Goal: Task Accomplishment & Management: Complete application form

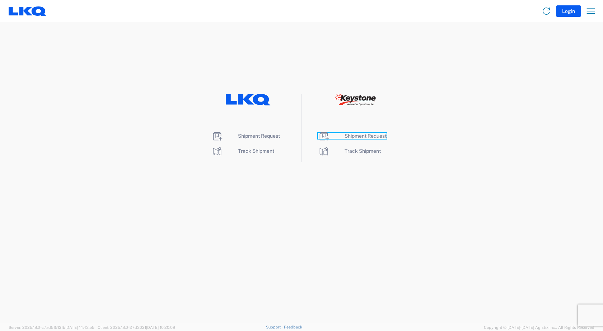
click at [361, 136] on span "Shipment Request" at bounding box center [365, 136] width 42 height 6
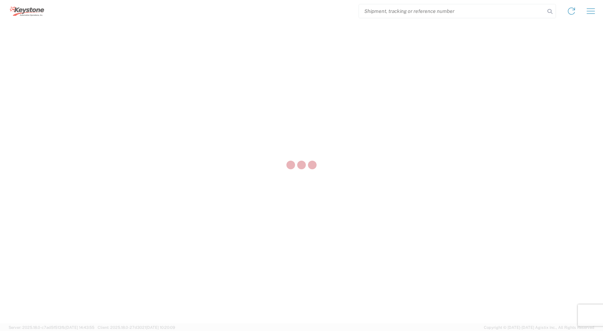
select select "FULL"
select select "LBS"
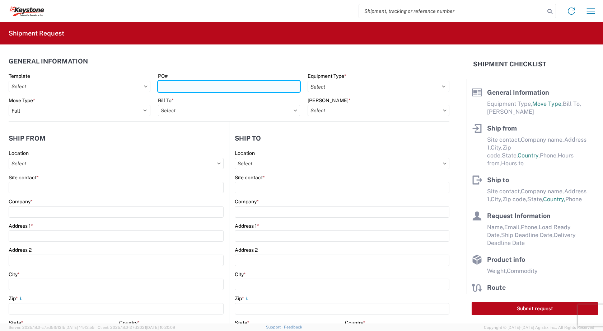
click at [168, 86] on input "PO#" at bounding box center [229, 86] width 142 height 11
type input "2087728"
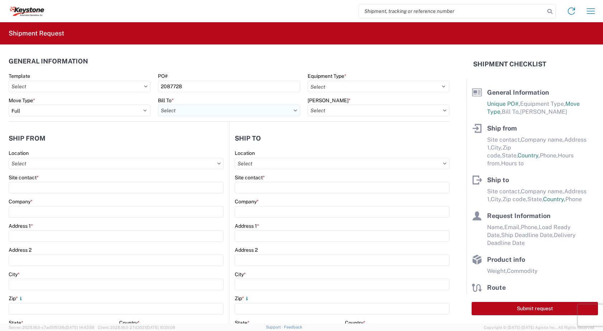
click at [194, 110] on input "Bill To *" at bounding box center [229, 110] width 142 height 11
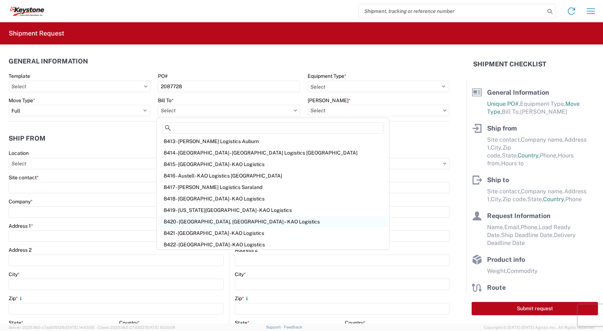
scroll to position [108, 0]
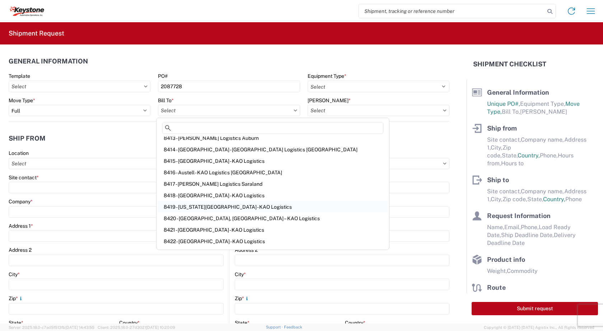
click at [189, 207] on div "8419 - [US_STATE][GEOGRAPHIC_DATA] - KAO Logistics" at bounding box center [273, 206] width 230 height 11
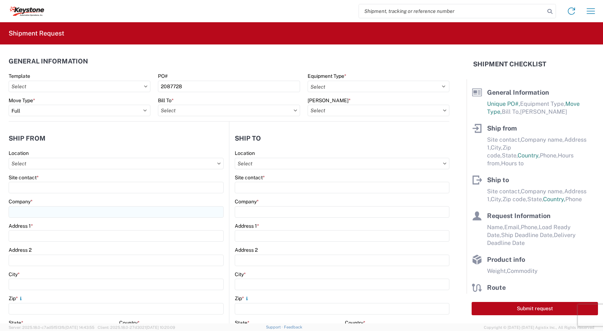
type input "8419 - [US_STATE][GEOGRAPHIC_DATA] - KAO Logistics"
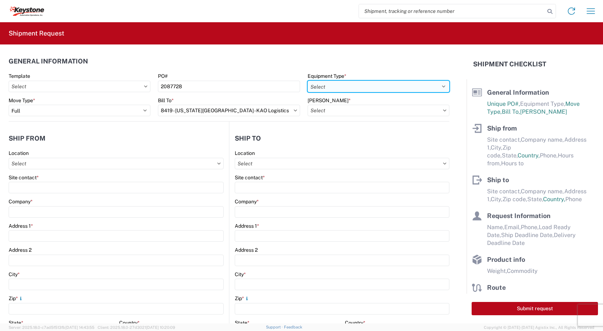
click at [437, 87] on select "Select 53’ Dry Van Flatbed Dropdeck (van) Lowboy (flatbed) Rail" at bounding box center [378, 86] width 142 height 11
select select "STDV"
click at [307, 81] on select "Select 53’ Dry Van Flatbed Dropdeck (van) Lowboy (flatbed) Rail" at bounding box center [378, 86] width 142 height 11
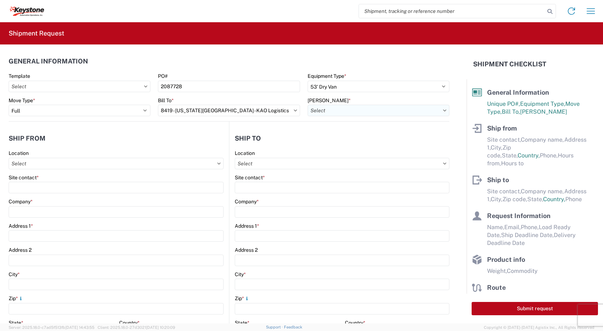
click at [396, 109] on input "[PERSON_NAME] *" at bounding box center [378, 110] width 142 height 11
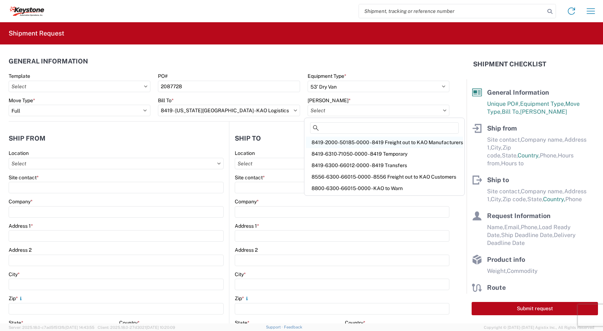
click at [350, 142] on div "8419-2000-50185-0000 - 8419 Freight out to KAO Manufacturers" at bounding box center [384, 142] width 157 height 11
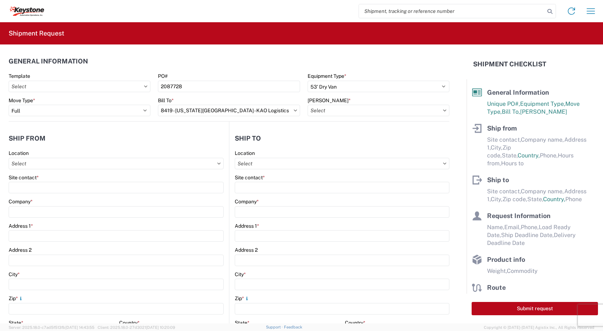
type input "8419-2000-50185-0000 - 8419 Freight out to KAO Manufacturers"
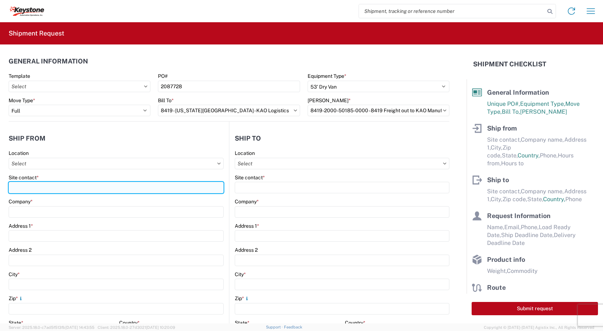
click at [33, 186] on input "Site contact *" at bounding box center [116, 187] width 215 height 11
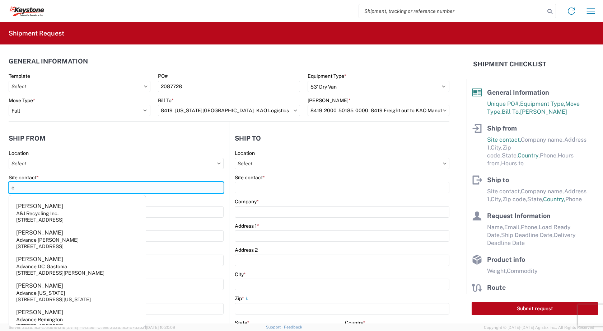
type input "[PERSON_NAME]"
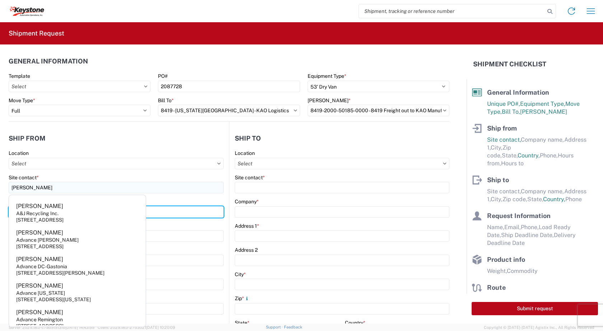
type input "KAO"
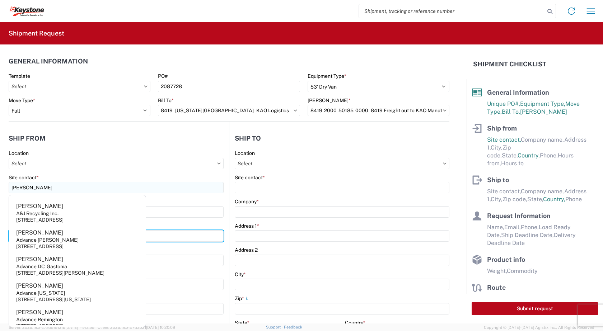
type input "[STREET_ADDRESS]"
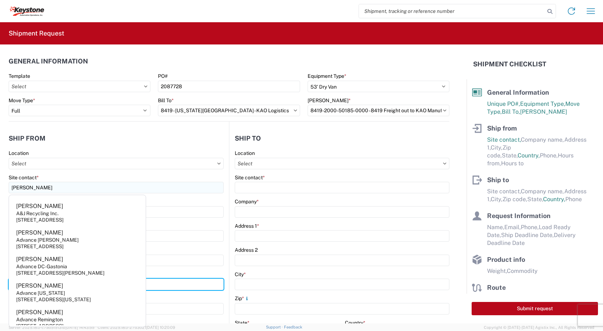
type input "[US_STATE][GEOGRAPHIC_DATA]"
type input "66105"
select select "KS"
type input "[EMAIL_ADDRESS][DOMAIN_NAME]"
type input "9132139687"
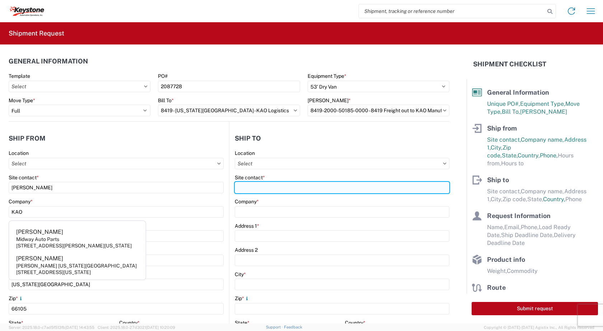
click at [249, 188] on input "Site contact *" at bounding box center [342, 187] width 215 height 11
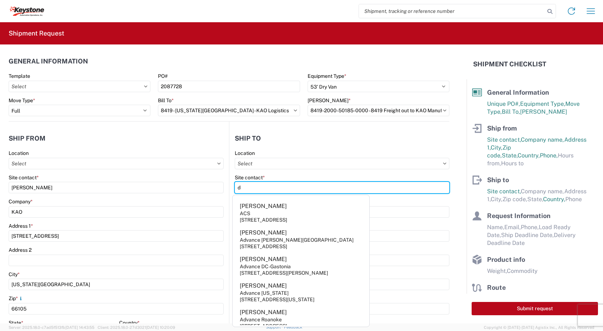
type input "[PERSON_NAME]"
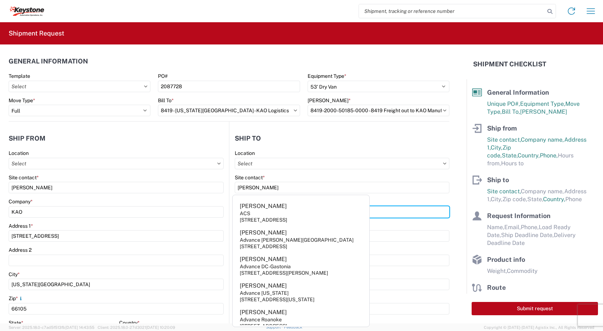
type input "KAO"
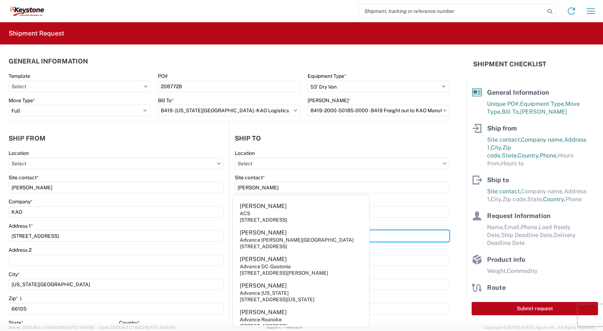
type input "[STREET_ADDRESS]"
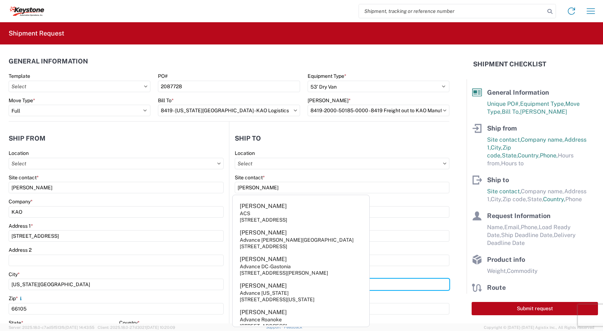
type input "[PERSON_NAME]"
type input "63042"
select select "MO"
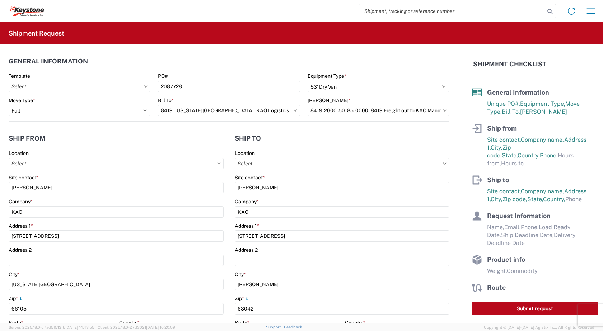
click at [225, 214] on main "Location Site contact * [PERSON_NAME] Company * KAO Address [STREET_ADDRESS] Ad…" at bounding box center [119, 291] width 220 height 283
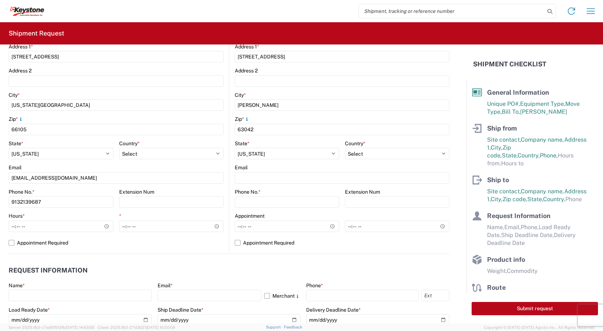
scroll to position [215, 0]
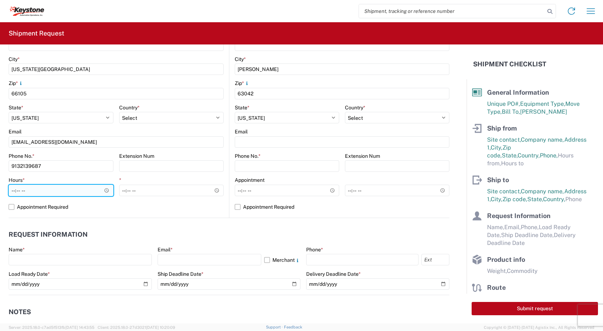
click at [106, 191] on input "Hours *" at bounding box center [61, 190] width 105 height 11
click at [105, 189] on input "22:00" at bounding box center [61, 190] width 105 height 11
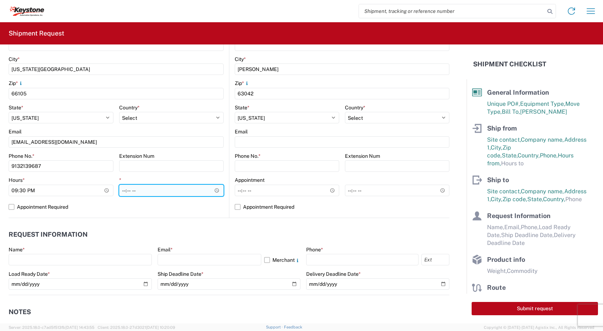
type input "21:30"
click at [215, 191] on input "*" at bounding box center [171, 190] width 105 height 11
type input "22:00"
click at [227, 224] on agx-request-info "Request Information Name * Email * Merchant Phone * Load Ready Date * Ship Dead…" at bounding box center [229, 256] width 441 height 77
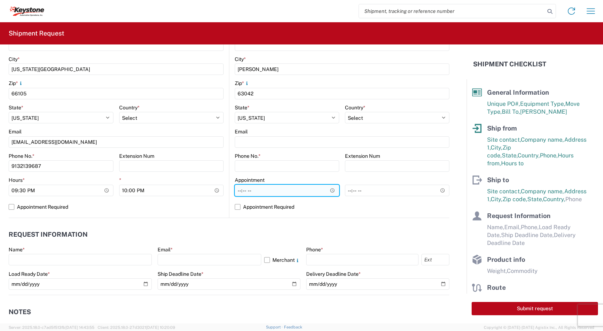
click at [328, 189] on input "Hours *" at bounding box center [287, 190] width 104 height 11
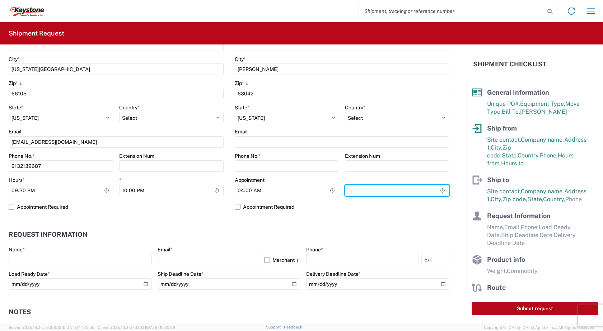
type input "04:00"
click at [436, 189] on input "*" at bounding box center [397, 190] width 104 height 11
type input "04:30"
click at [454, 211] on form "General Information Template PO# 2087728 Equipment Type * Select 53’ Dry Van Fl…" at bounding box center [233, 183] width 466 height 279
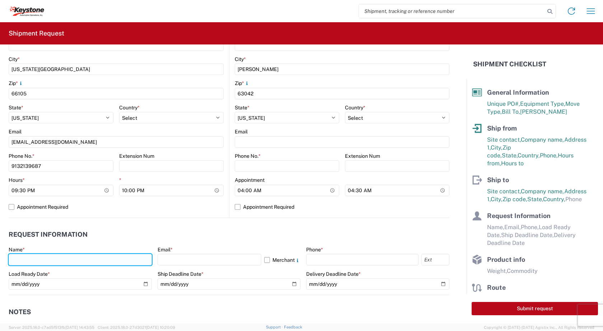
click at [18, 259] on input "text" at bounding box center [80, 259] width 143 height 11
type input "[PERSON_NAME]"
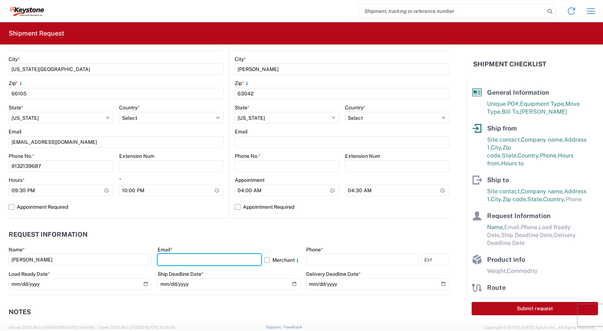
type input "[EMAIL_ADDRESS][DOMAIN_NAME]"
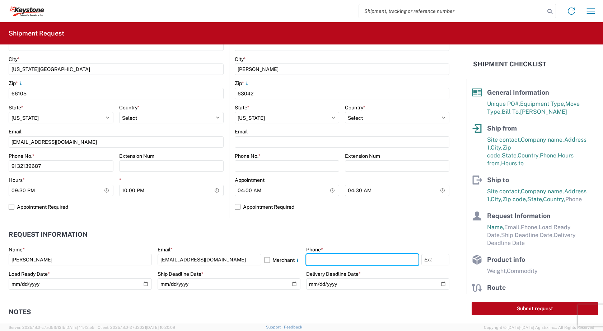
type input "9132139687"
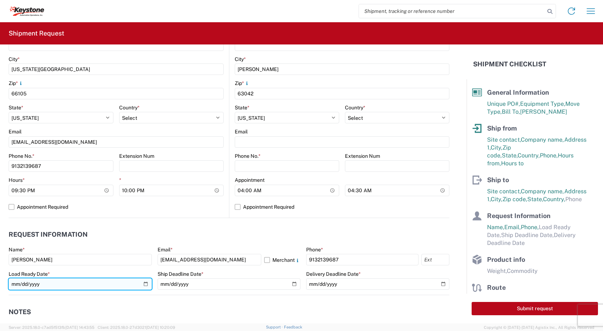
click at [142, 285] on input "date" at bounding box center [80, 283] width 143 height 11
type input "[DATE]"
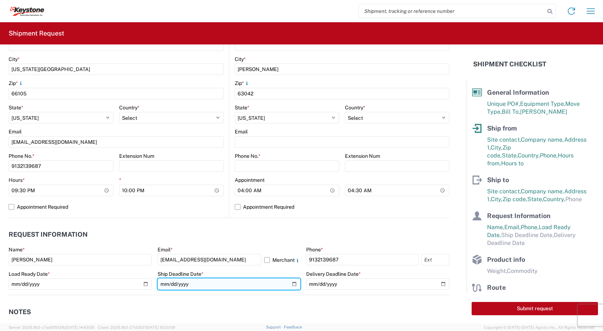
click at [293, 282] on input "date" at bounding box center [229, 283] width 143 height 11
type input "[DATE]"
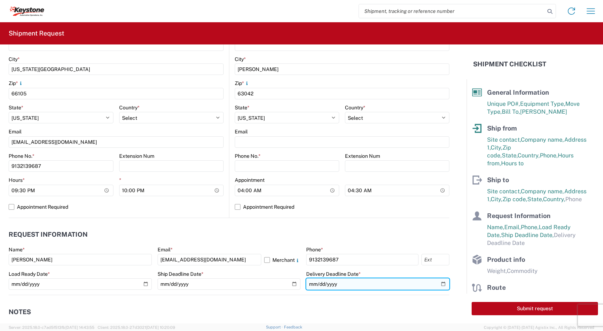
click at [434, 283] on input "date" at bounding box center [377, 283] width 143 height 11
type input "[DATE]"
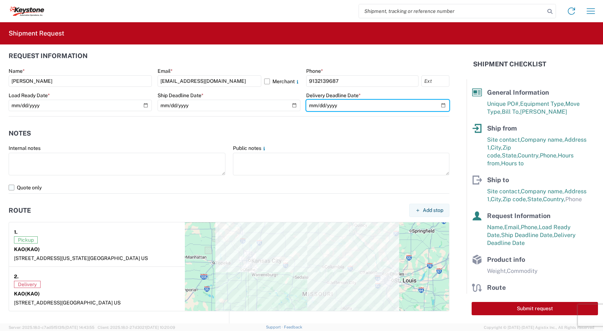
scroll to position [395, 0]
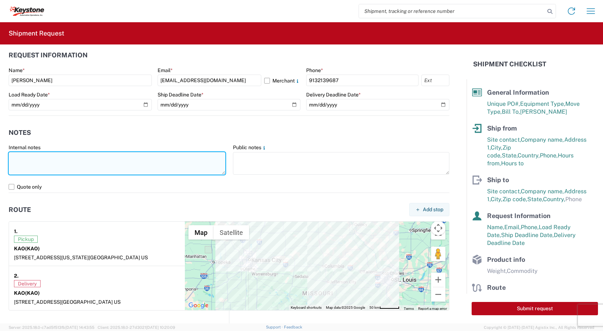
click at [23, 159] on textarea at bounding box center [117, 163] width 217 height 23
click at [23, 156] on textarea "R@L this doing this load to [GEOGRAPHIC_DATA], [GEOGRAPHIC_DATA] on [DATE]" at bounding box center [117, 163] width 217 height 23
click at [131, 158] on textarea "R@L is doing this load to [GEOGRAPHIC_DATA], [GEOGRAPHIC_DATA] on [DATE]" at bounding box center [117, 163] width 217 height 23
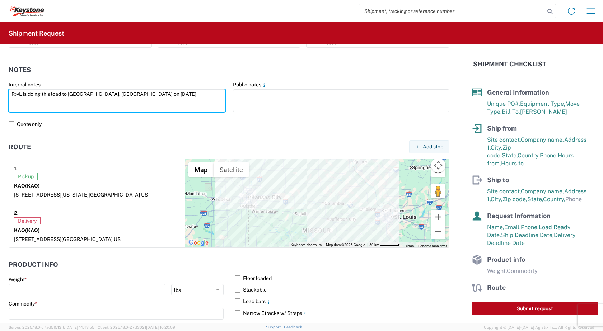
scroll to position [466, 0]
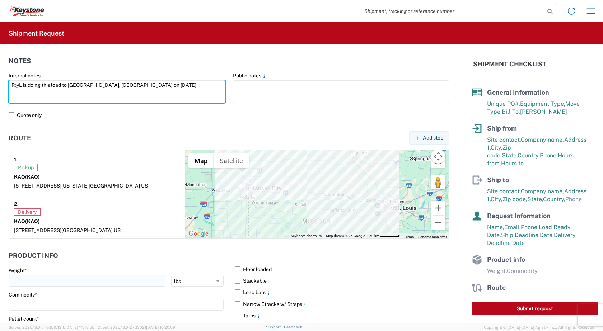
type textarea "R@L is doing this load to [GEOGRAPHIC_DATA], [GEOGRAPHIC_DATA] on [DATE]"
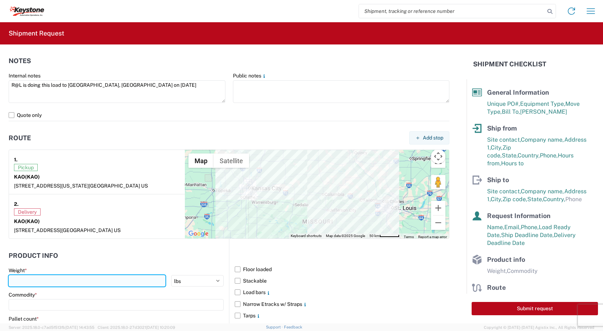
click at [64, 282] on input "number" at bounding box center [87, 280] width 157 height 11
type input "10000"
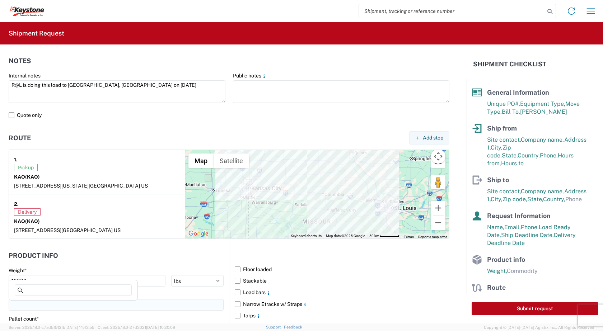
click at [44, 307] on input at bounding box center [116, 304] width 215 height 11
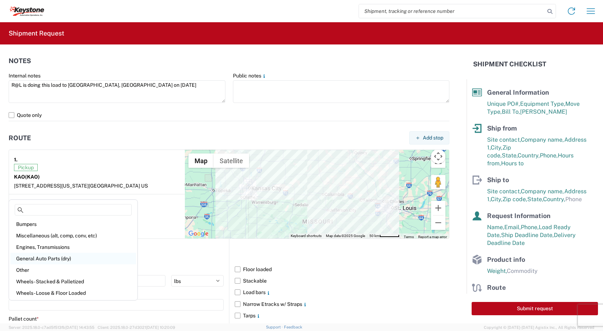
click at [32, 258] on div "General Auto Parts (dry)" at bounding box center [73, 258] width 126 height 11
type input "General Auto Parts (dry)"
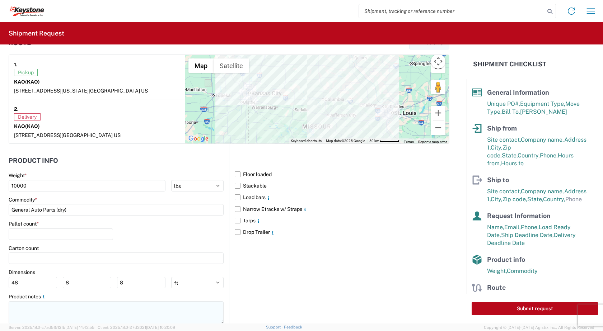
scroll to position [574, 0]
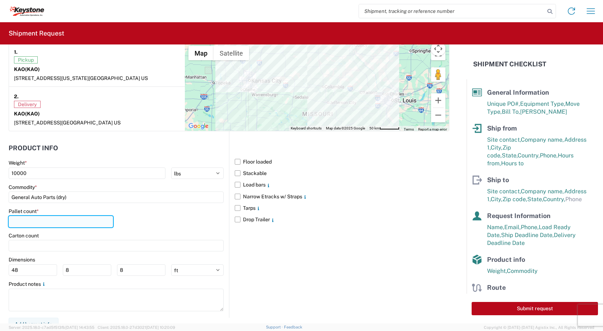
click at [33, 222] on input "number" at bounding box center [61, 221] width 104 height 11
type input "20"
click at [230, 234] on div "Floor loaded Stackable Load bars Narrow Etracks w/ Straps Tarps Drop Trailer" at bounding box center [339, 224] width 220 height 186
click at [236, 160] on label "Floor loaded" at bounding box center [342, 161] width 215 height 11
click at [0, 0] on input "Floor loaded" at bounding box center [0, 0] width 0 height 0
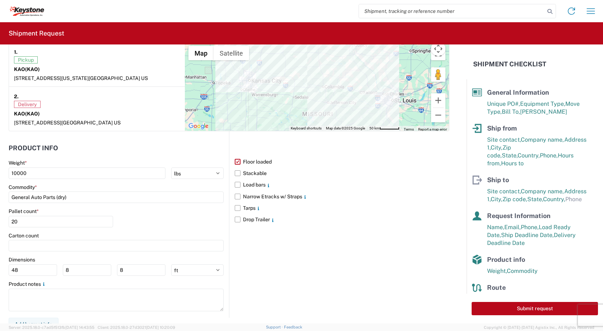
click at [231, 252] on div "Floor loaded Stackable Load bars Narrow Etracks w/ Straps Tarps Drop Trailer" at bounding box center [339, 224] width 220 height 186
click at [521, 311] on button "Submit request" at bounding box center [534, 308] width 126 height 13
select select "KS"
select select "US"
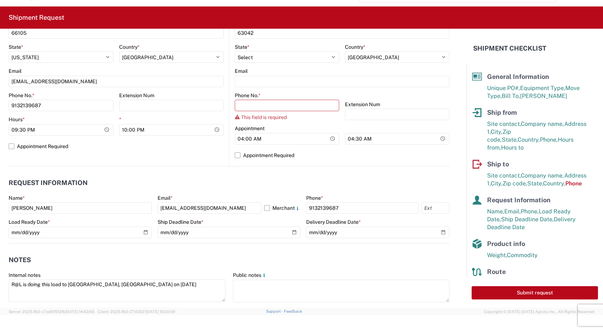
scroll to position [224, 0]
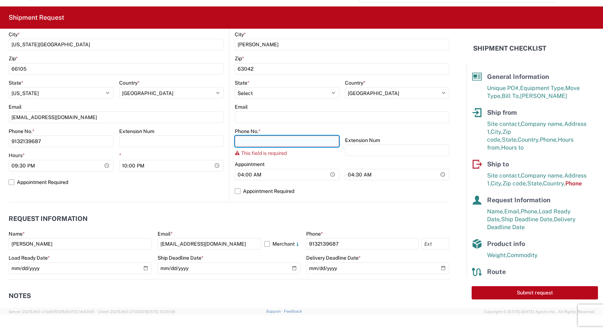
click at [250, 142] on input "Phone No. *" at bounding box center [287, 141] width 104 height 11
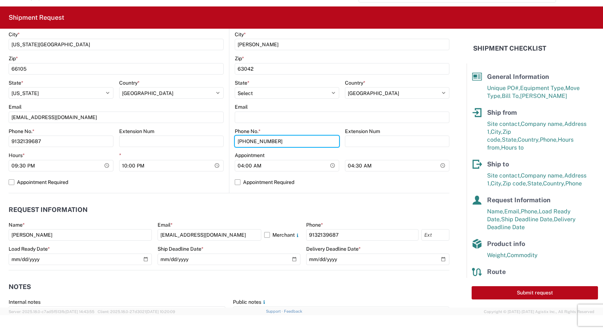
type input "[PHONE_NUMBER]"
click at [453, 144] on form "General Information Template PO# 2087728 Equipment Type * Select 53’ Dry Van Fl…" at bounding box center [233, 168] width 466 height 279
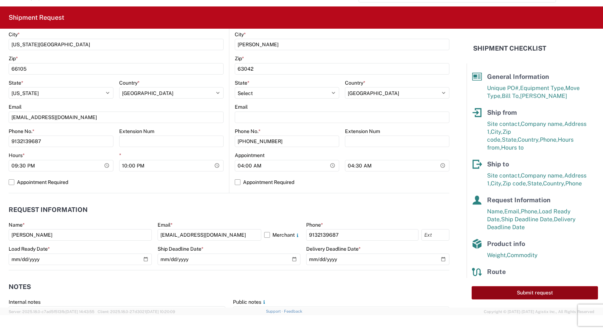
click at [521, 295] on button "Submit request" at bounding box center [534, 292] width 126 height 13
